Goal: Task Accomplishment & Management: Use online tool/utility

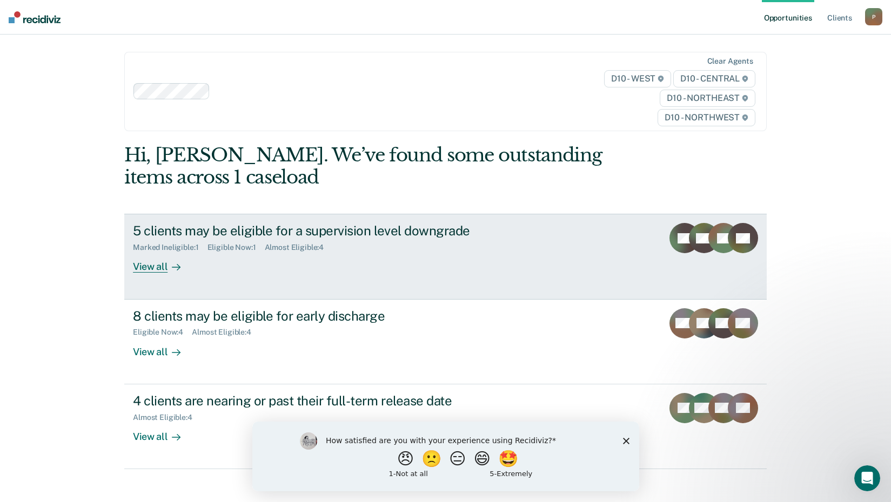
click at [153, 267] on div "View all" at bounding box center [163, 262] width 60 height 21
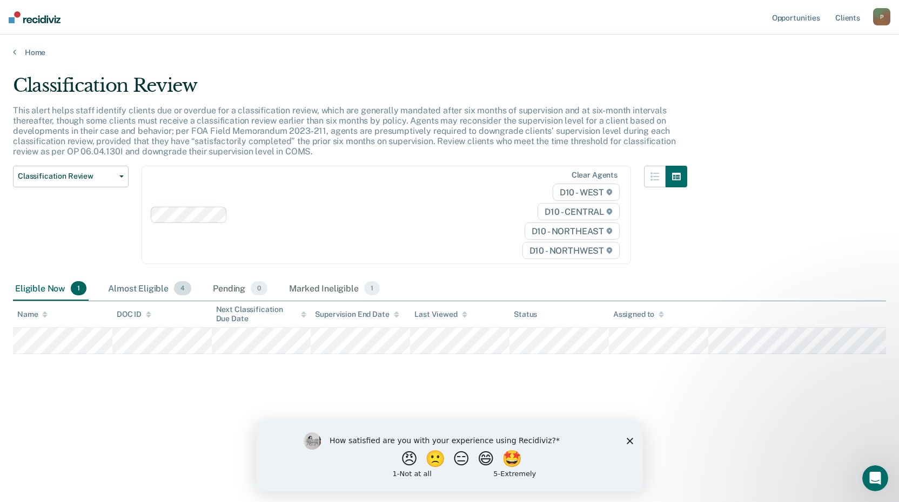
click at [147, 290] on div "Almost Eligible 4" at bounding box center [149, 289] width 87 height 24
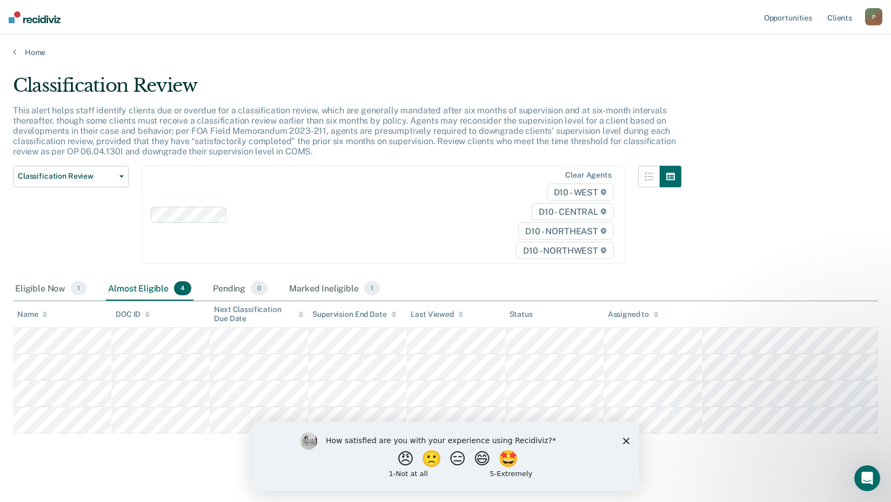
scroll to position [9, 0]
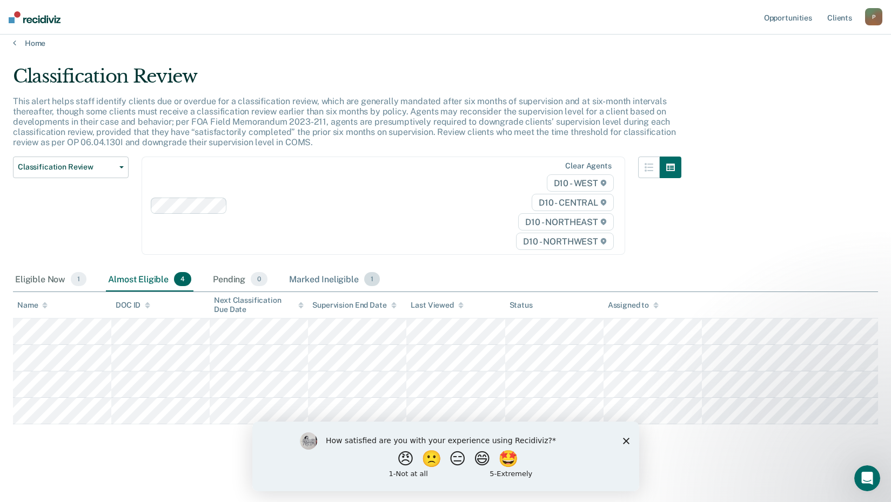
click at [328, 278] on div "Marked Ineligible 1" at bounding box center [334, 280] width 95 height 24
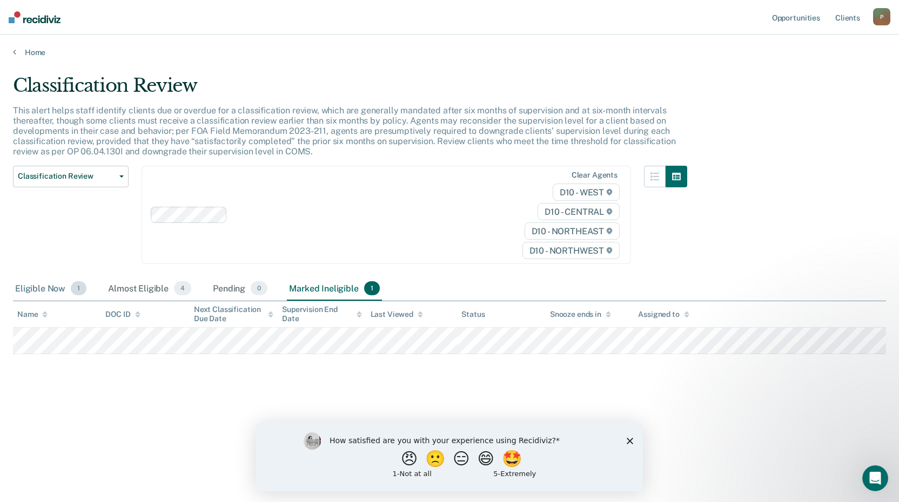
click at [41, 290] on div "Eligible Now 1" at bounding box center [51, 289] width 76 height 24
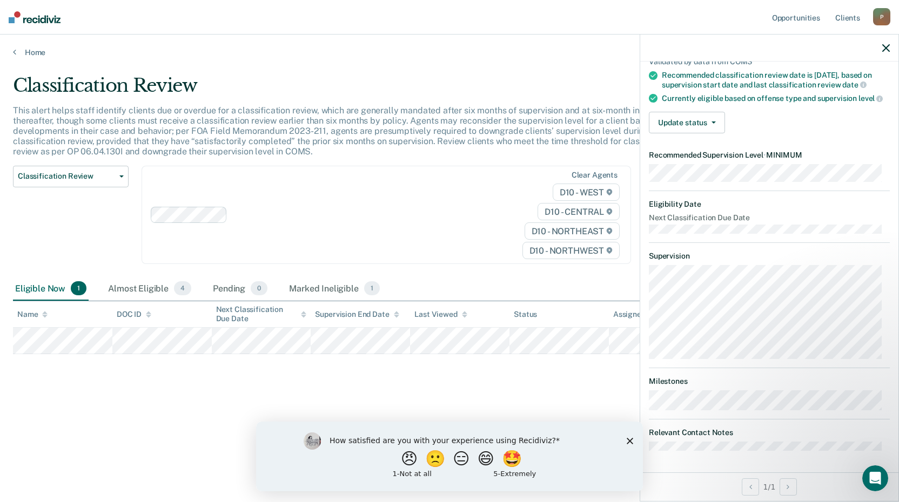
scroll to position [95, 0]
click at [886, 50] on icon "button" at bounding box center [886, 48] width 8 height 8
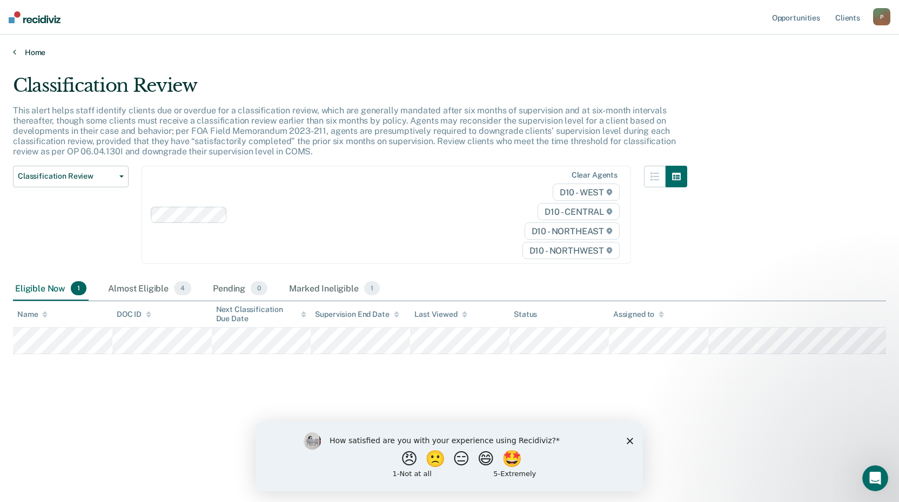
click at [15, 51] on icon at bounding box center [14, 52] width 3 height 9
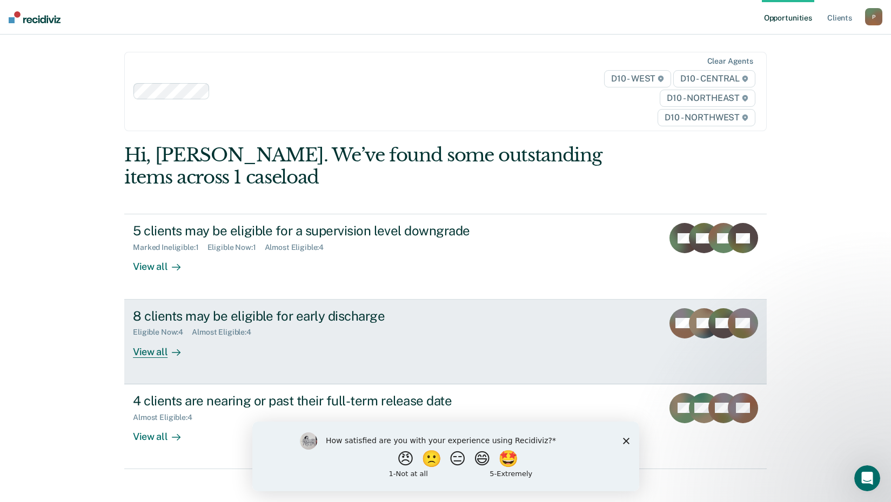
click at [155, 353] on div "View all" at bounding box center [163, 347] width 60 height 21
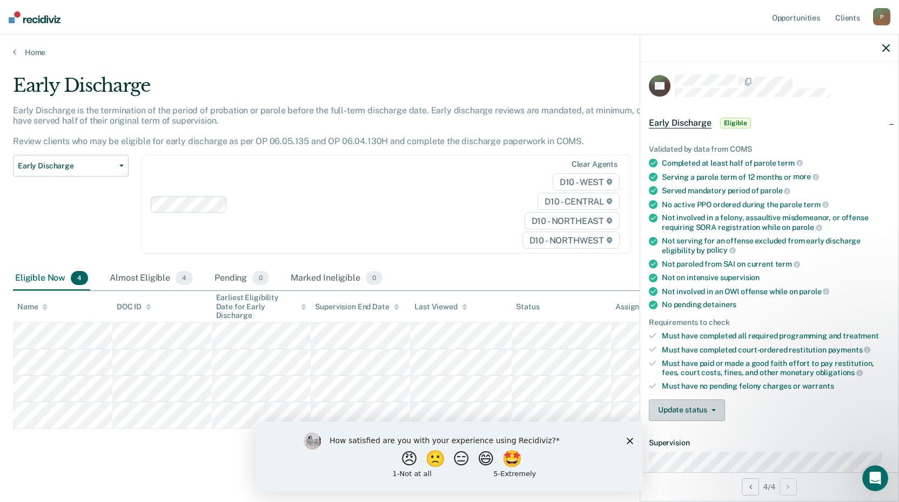
click at [708, 409] on span "button" at bounding box center [711, 410] width 9 height 2
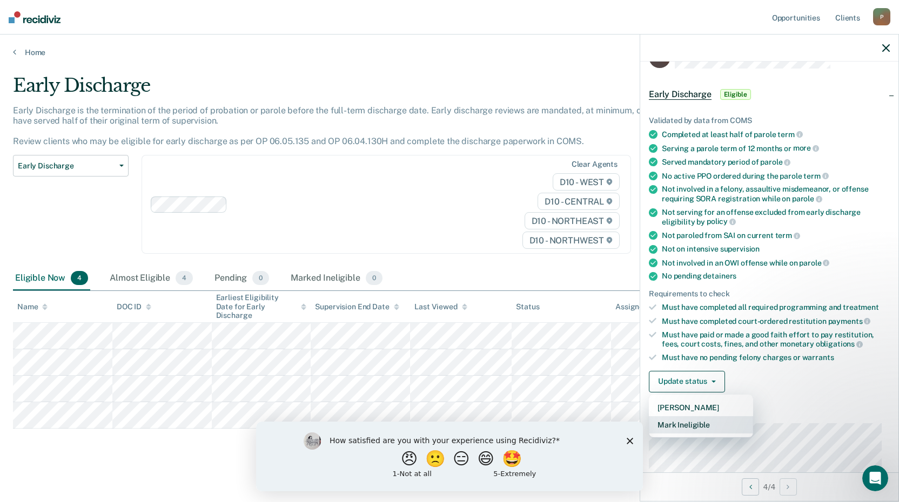
scroll to position [54, 0]
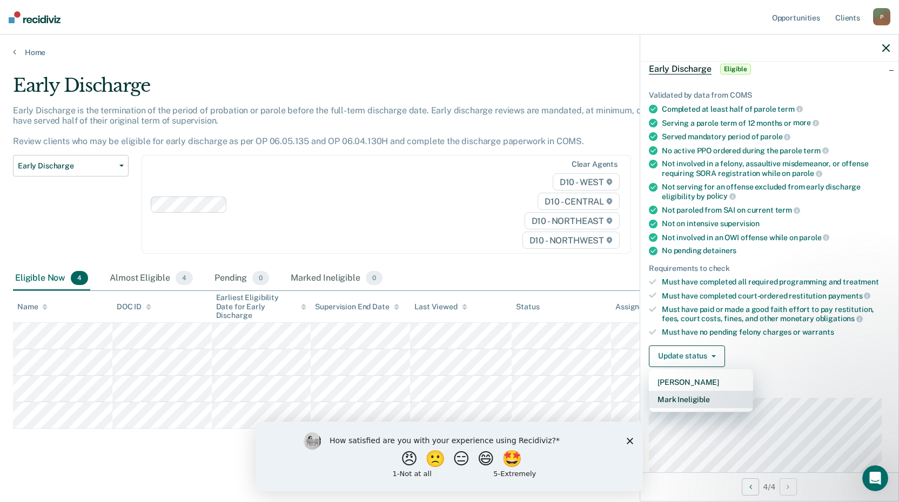
click at [700, 398] on button "Mark Ineligible" at bounding box center [701, 399] width 104 height 17
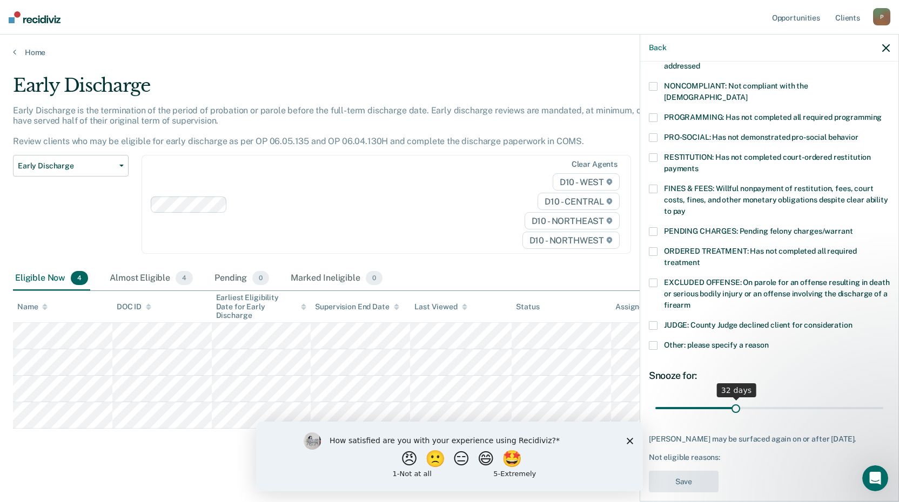
scroll to position [208, 0]
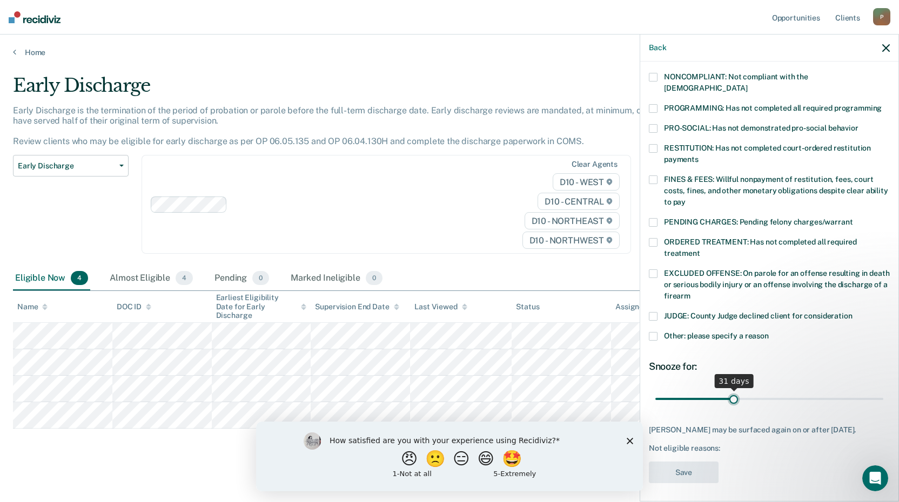
type input "30"
click at [729, 389] on input "range" at bounding box center [769, 398] width 228 height 19
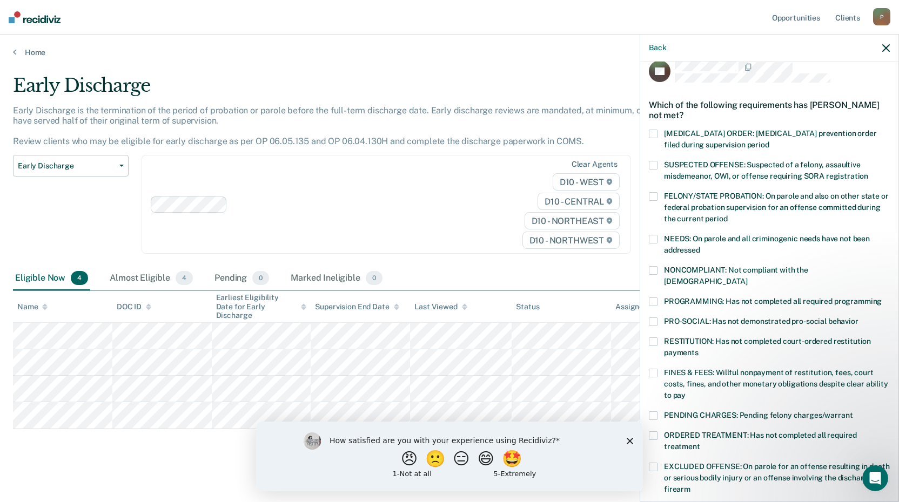
scroll to position [0, 0]
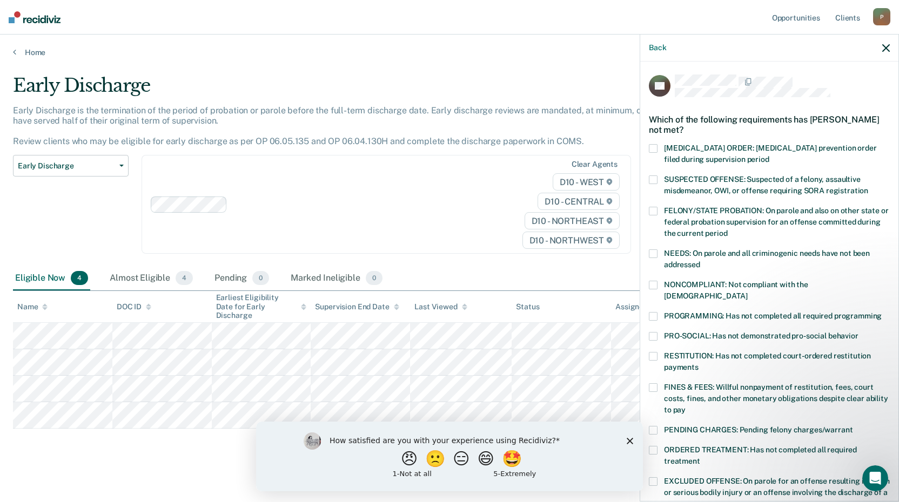
click at [886, 43] on div "Back" at bounding box center [769, 48] width 258 height 27
click at [882, 48] on icon "button" at bounding box center [886, 48] width 8 height 8
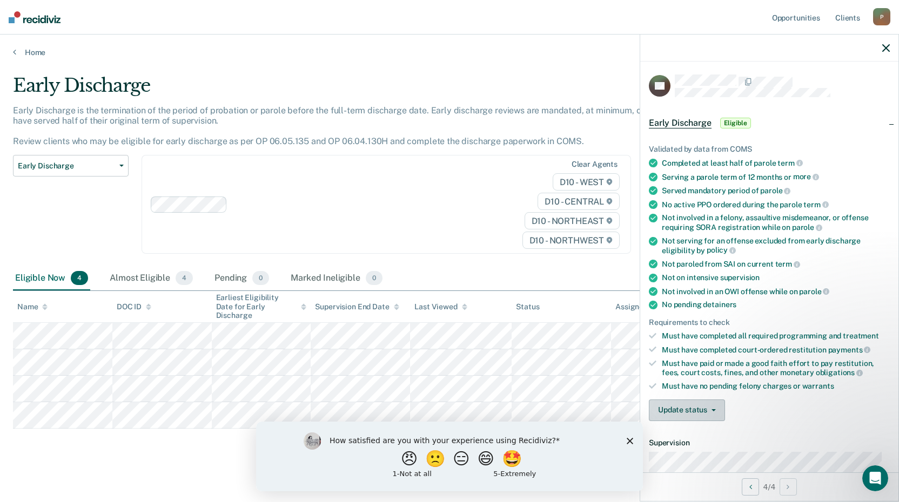
click at [681, 413] on button "Update status" at bounding box center [687, 411] width 76 height 22
click at [629, 441] on polygon "Close survey" at bounding box center [629, 440] width 6 height 6
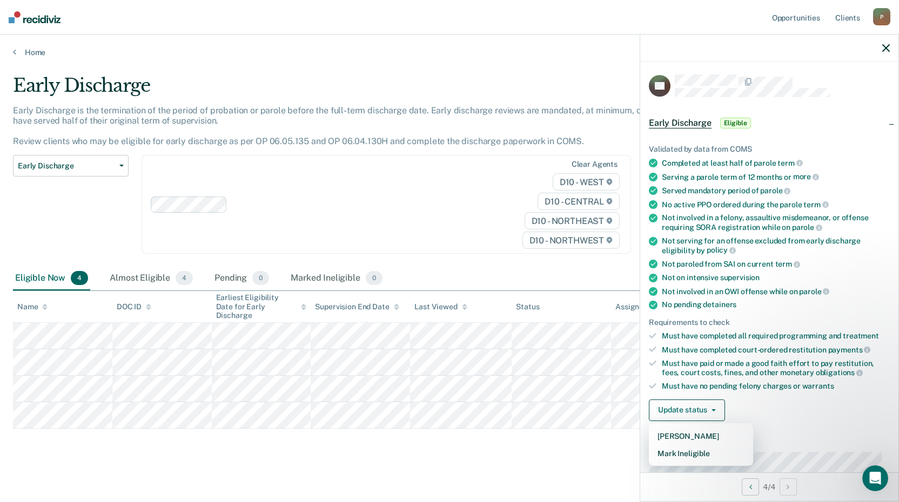
click at [565, 437] on div "Early Discharge Early Discharge is the termination of the period of probation o…" at bounding box center [449, 268] width 873 height 386
click at [702, 403] on button "Update status" at bounding box center [687, 411] width 76 height 22
click at [690, 434] on button "[PERSON_NAME]" at bounding box center [701, 436] width 104 height 17
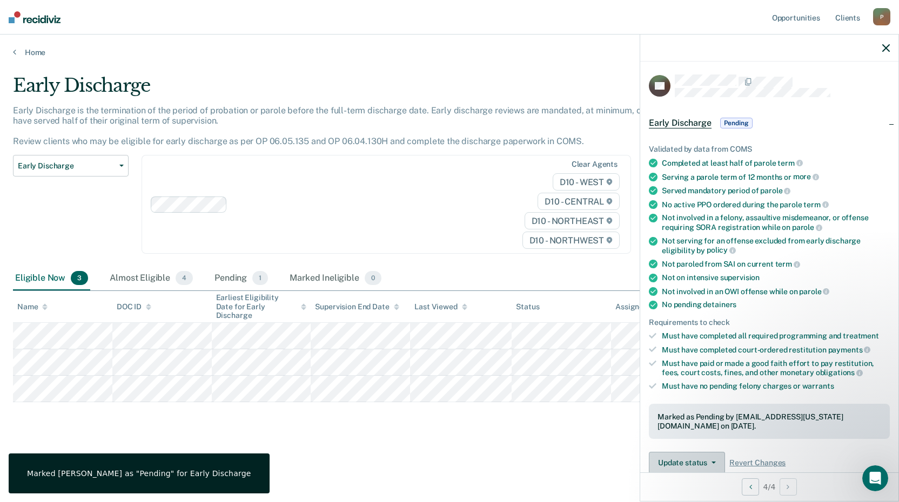
click at [683, 466] on button "Update status" at bounding box center [687, 463] width 76 height 22
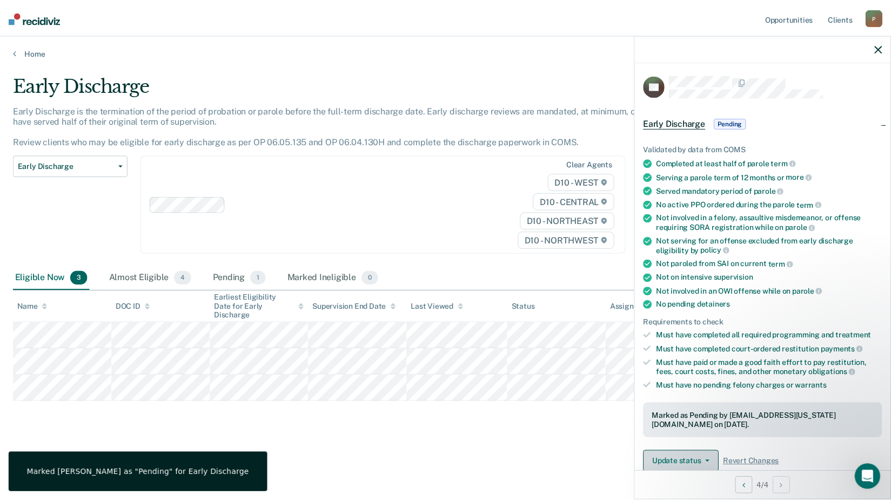
scroll to position [198, 0]
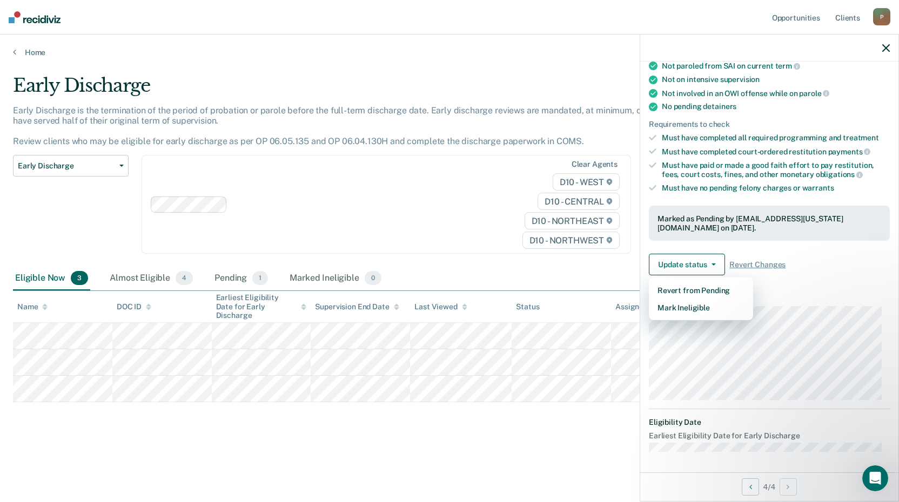
click at [886, 49] on icon "button" at bounding box center [886, 48] width 8 height 8
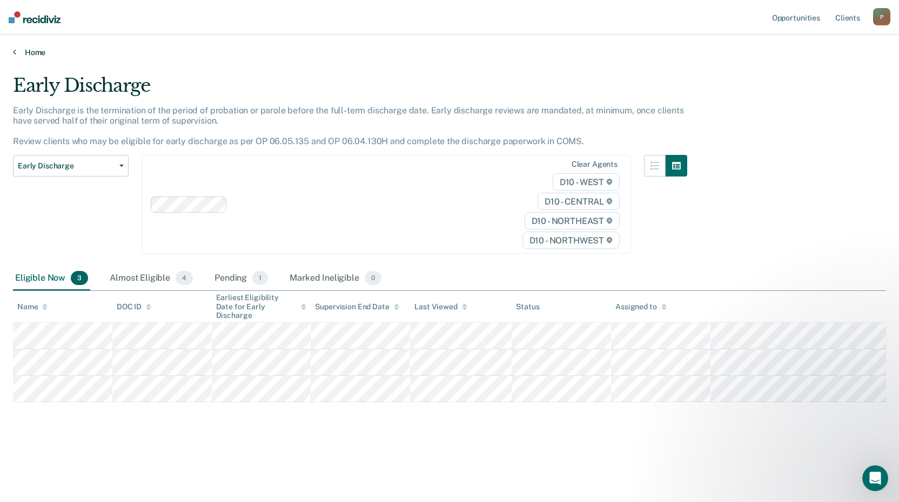
click at [14, 51] on icon at bounding box center [14, 52] width 3 height 9
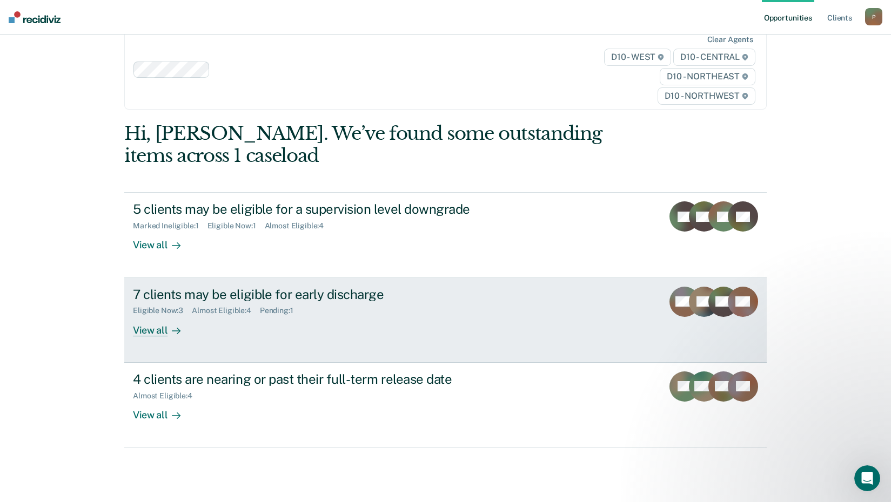
scroll to position [33, 0]
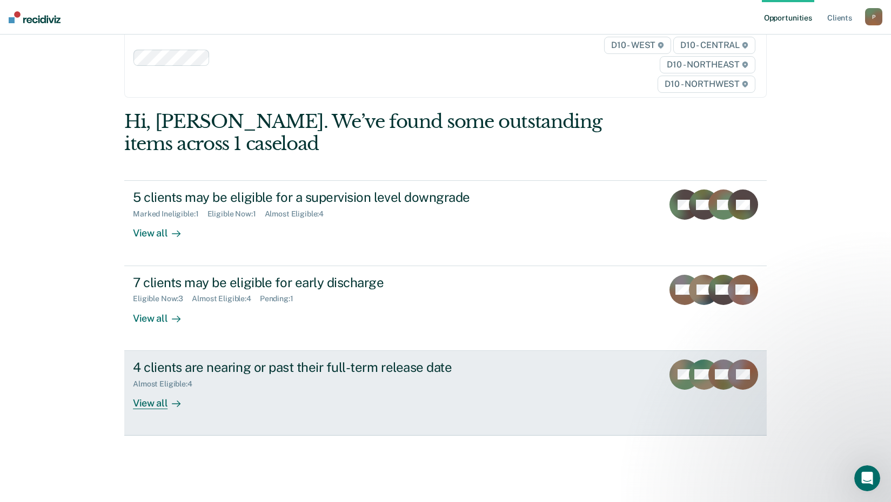
click at [453, 373] on div "4 clients are nearing or past their full-term release date" at bounding box center [322, 368] width 379 height 16
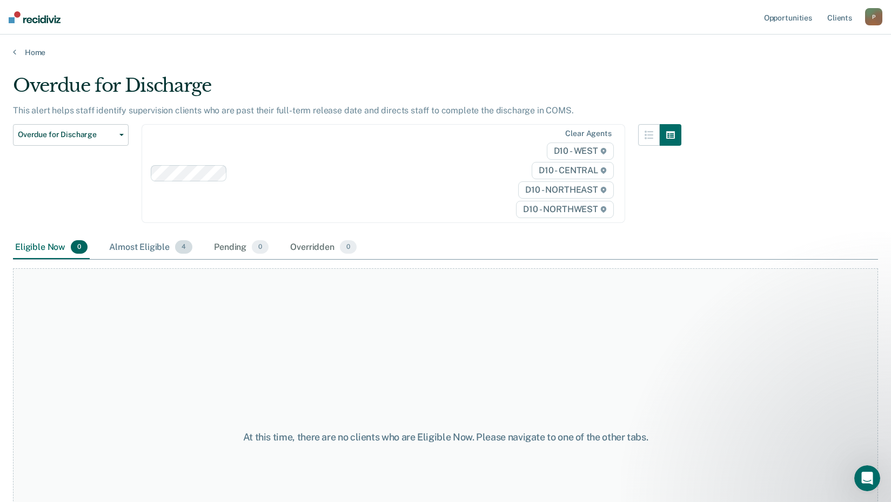
click at [162, 249] on div "Almost Eligible 4" at bounding box center [150, 248] width 87 height 24
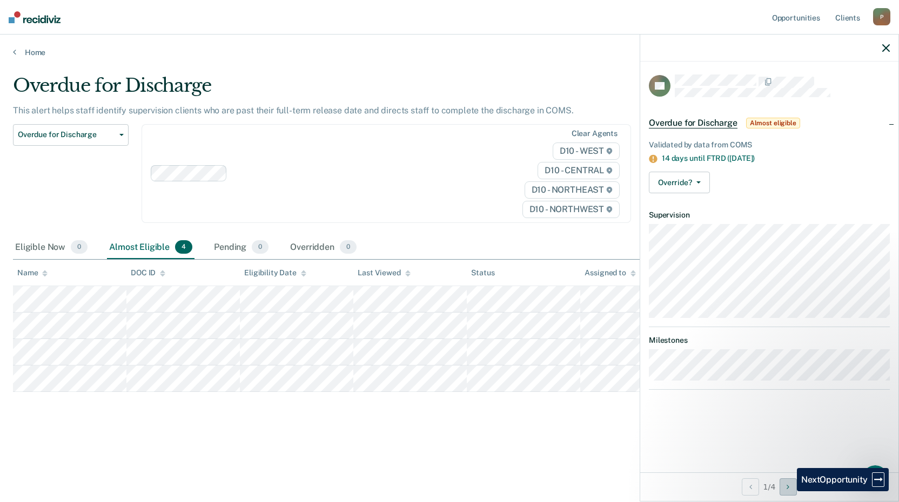
click at [789, 491] on button "Next Opportunity" at bounding box center [787, 487] width 17 height 17
click at [884, 50] on icon "button" at bounding box center [886, 48] width 8 height 8
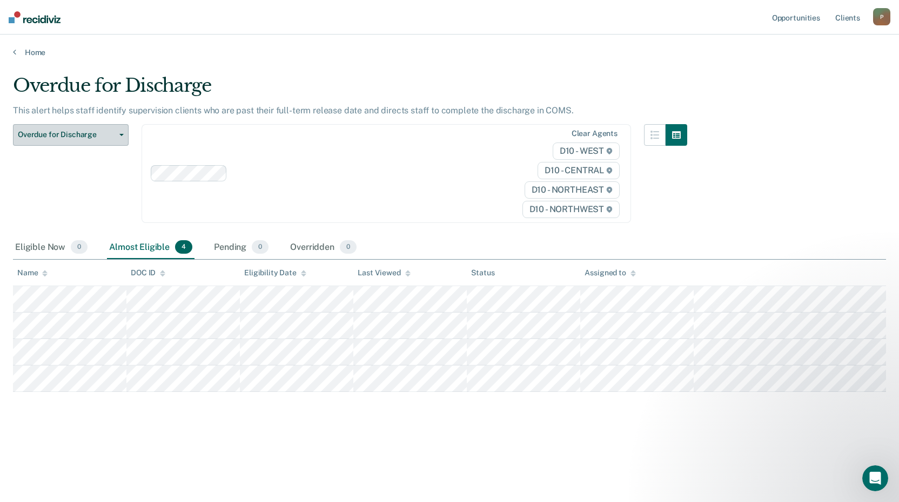
click at [46, 139] on span "Overdue for Discharge" at bounding box center [66, 134] width 97 height 9
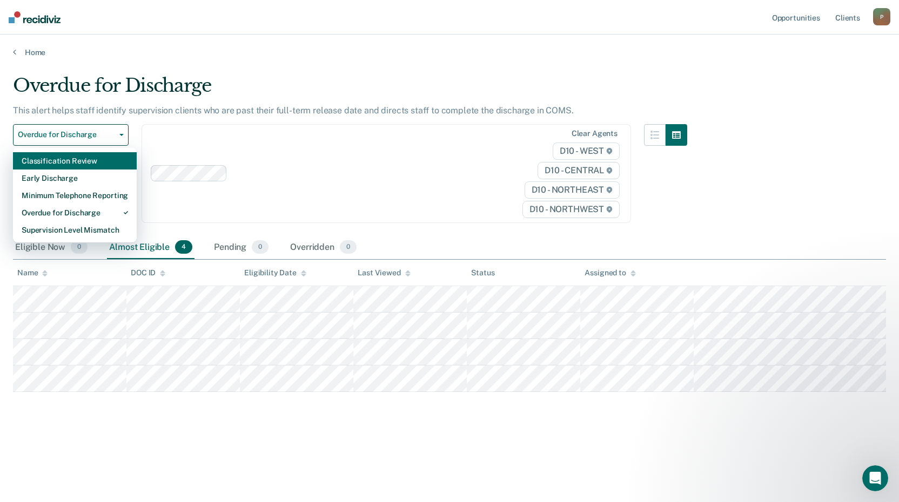
click at [60, 160] on div "Classification Review" at bounding box center [75, 160] width 106 height 17
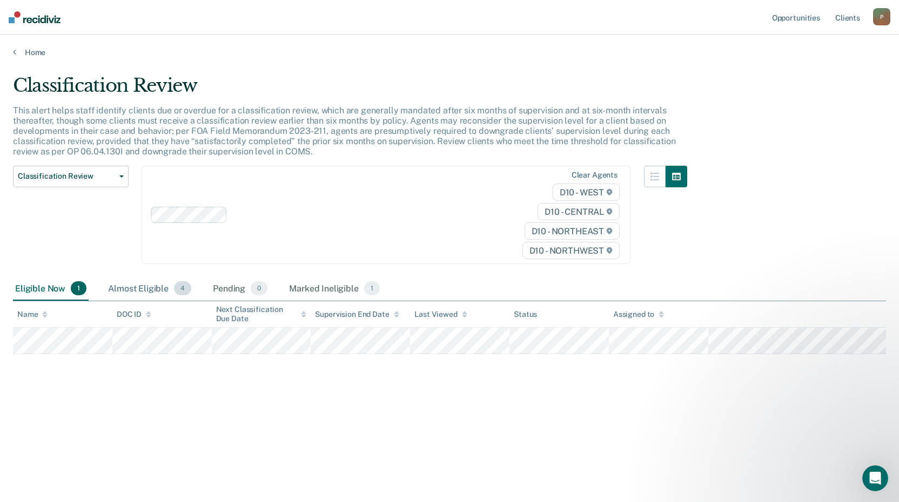
click at [142, 290] on div "Almost Eligible 4" at bounding box center [149, 289] width 87 height 24
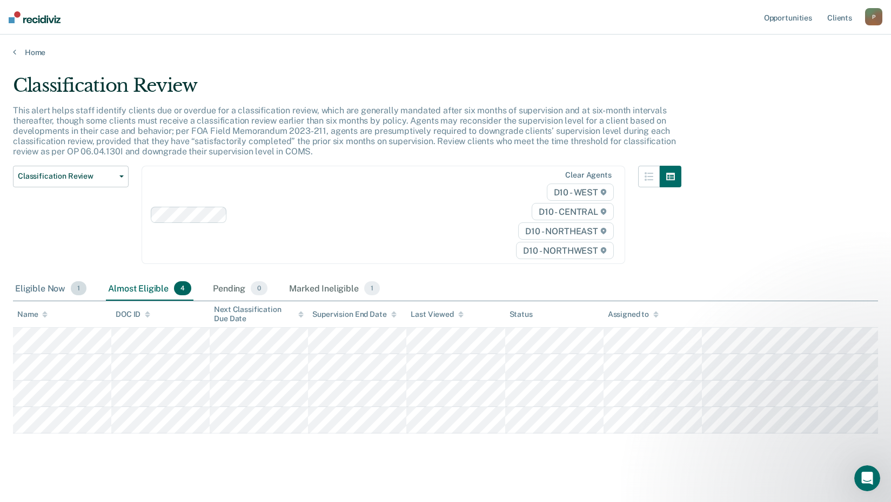
click at [61, 289] on div "Eligible Now 1" at bounding box center [51, 289] width 76 height 24
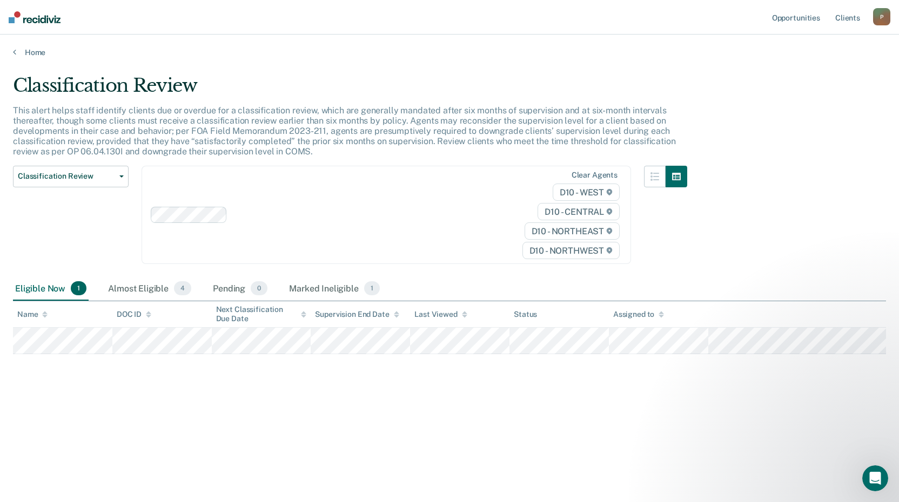
click at [31, 19] on img at bounding box center [35, 17] width 52 height 12
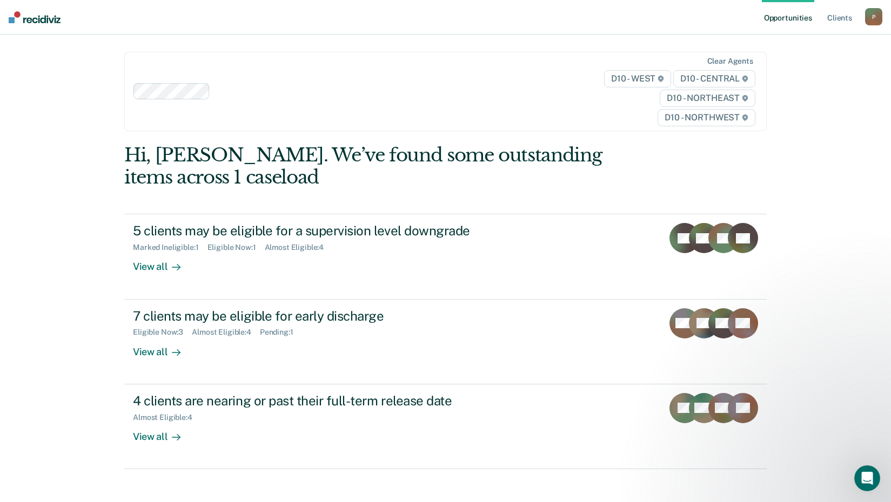
click at [833, 104] on div "Opportunities Client s [EMAIL_ADDRESS][US_STATE][DOMAIN_NAME] P Profile How it …" at bounding box center [445, 256] width 891 height 513
click at [875, 18] on div "P" at bounding box center [873, 16] width 17 height 17
click at [798, 71] on link "Log Out" at bounding box center [829, 70] width 87 height 9
